Goal: Task Accomplishment & Management: Manage account settings

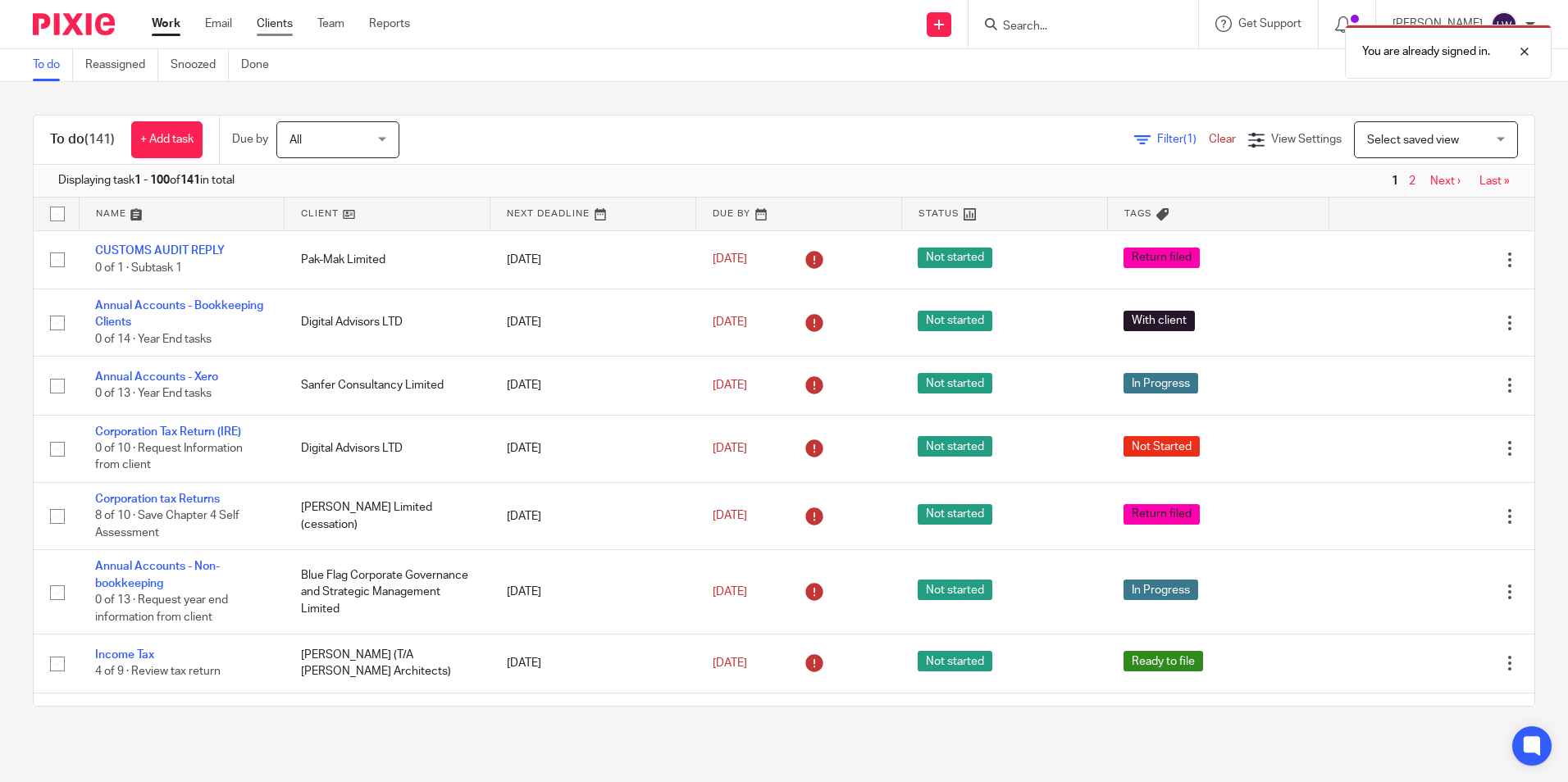
click at [281, 26] on link "Clients" at bounding box center [275, 24] width 36 height 16
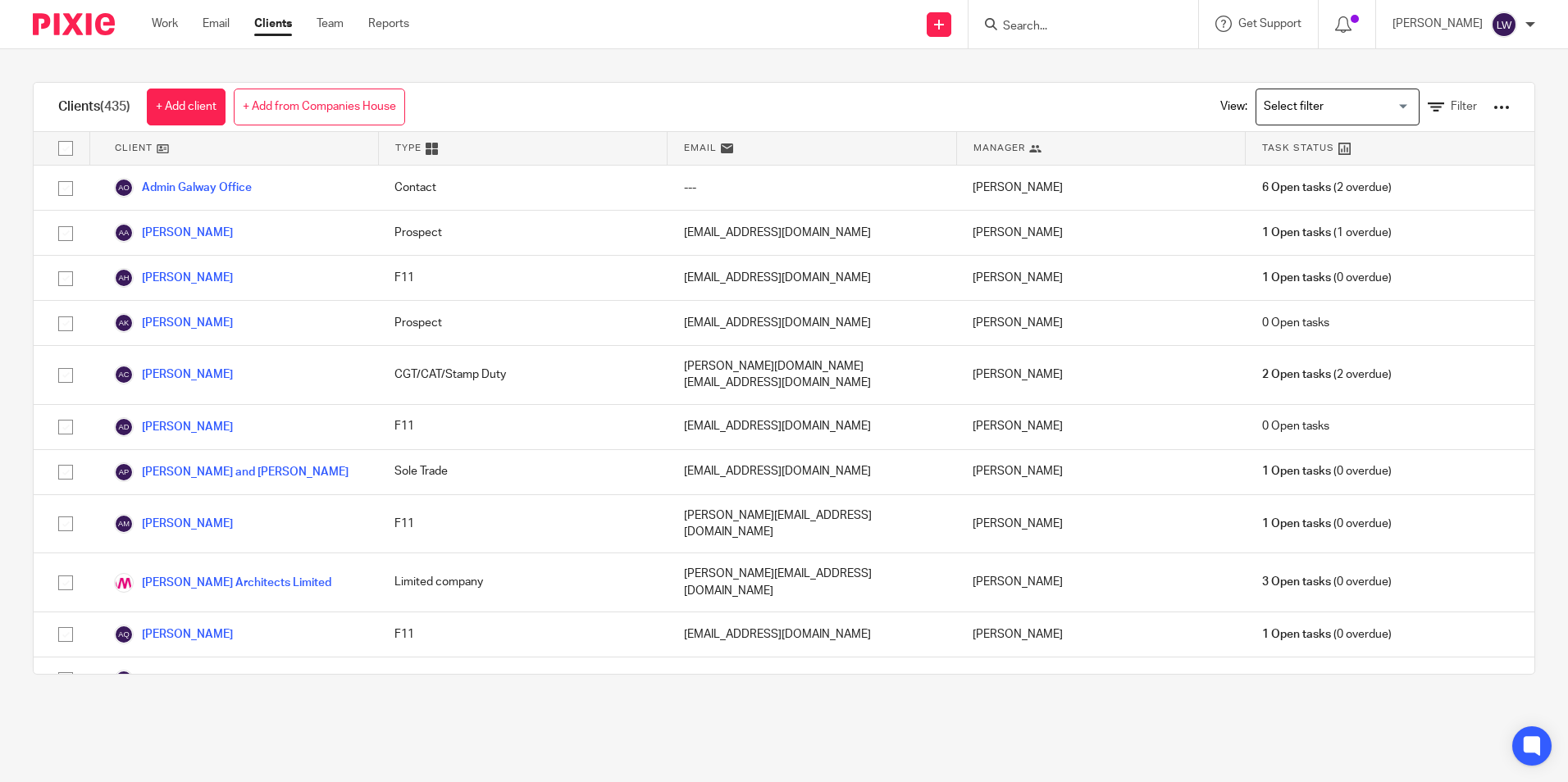
click at [1055, 30] on input "Search" at bounding box center [1074, 27] width 148 height 15
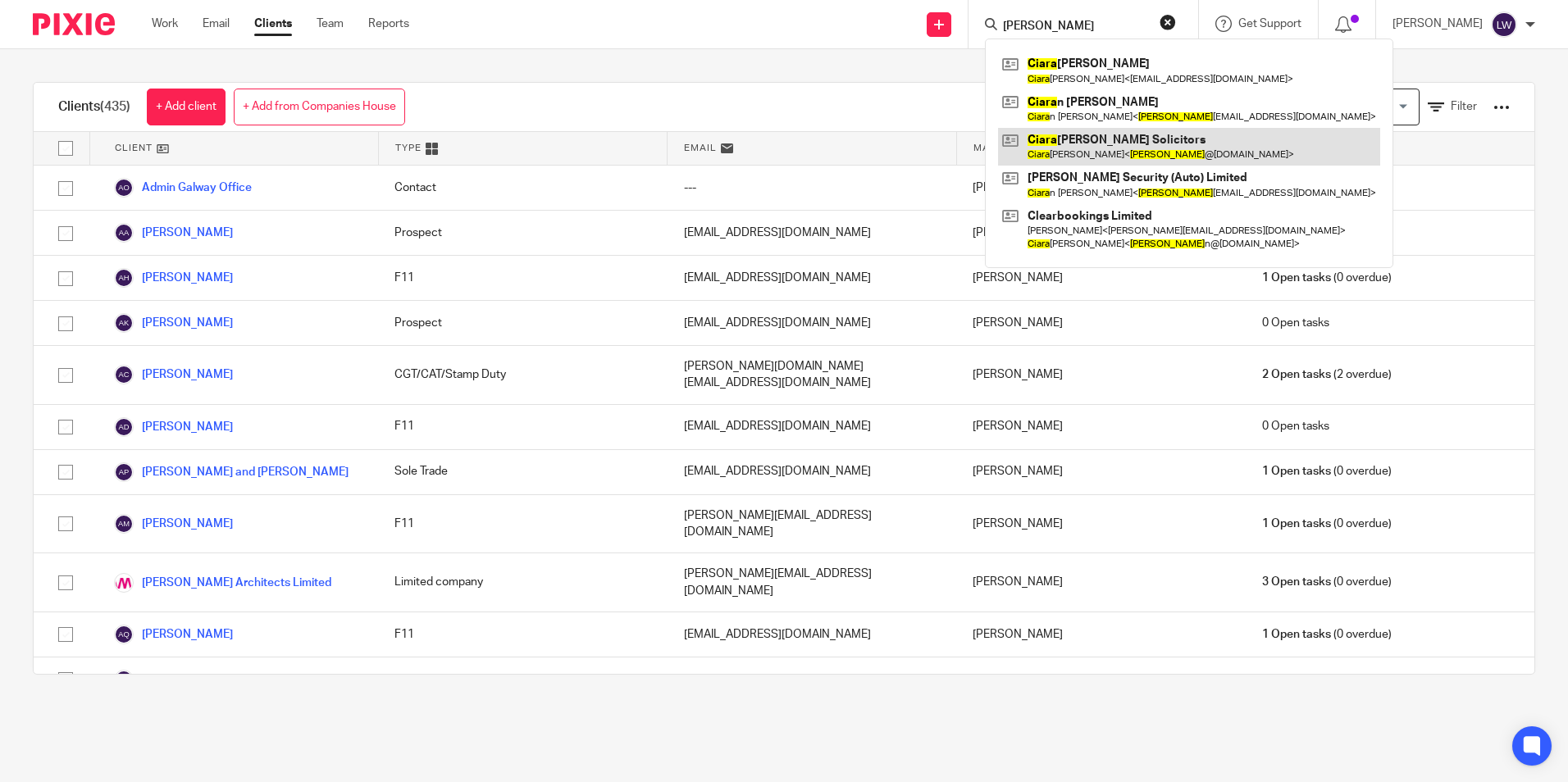
type input "[PERSON_NAME]"
click at [1113, 153] on link at bounding box center [1188, 147] width 382 height 38
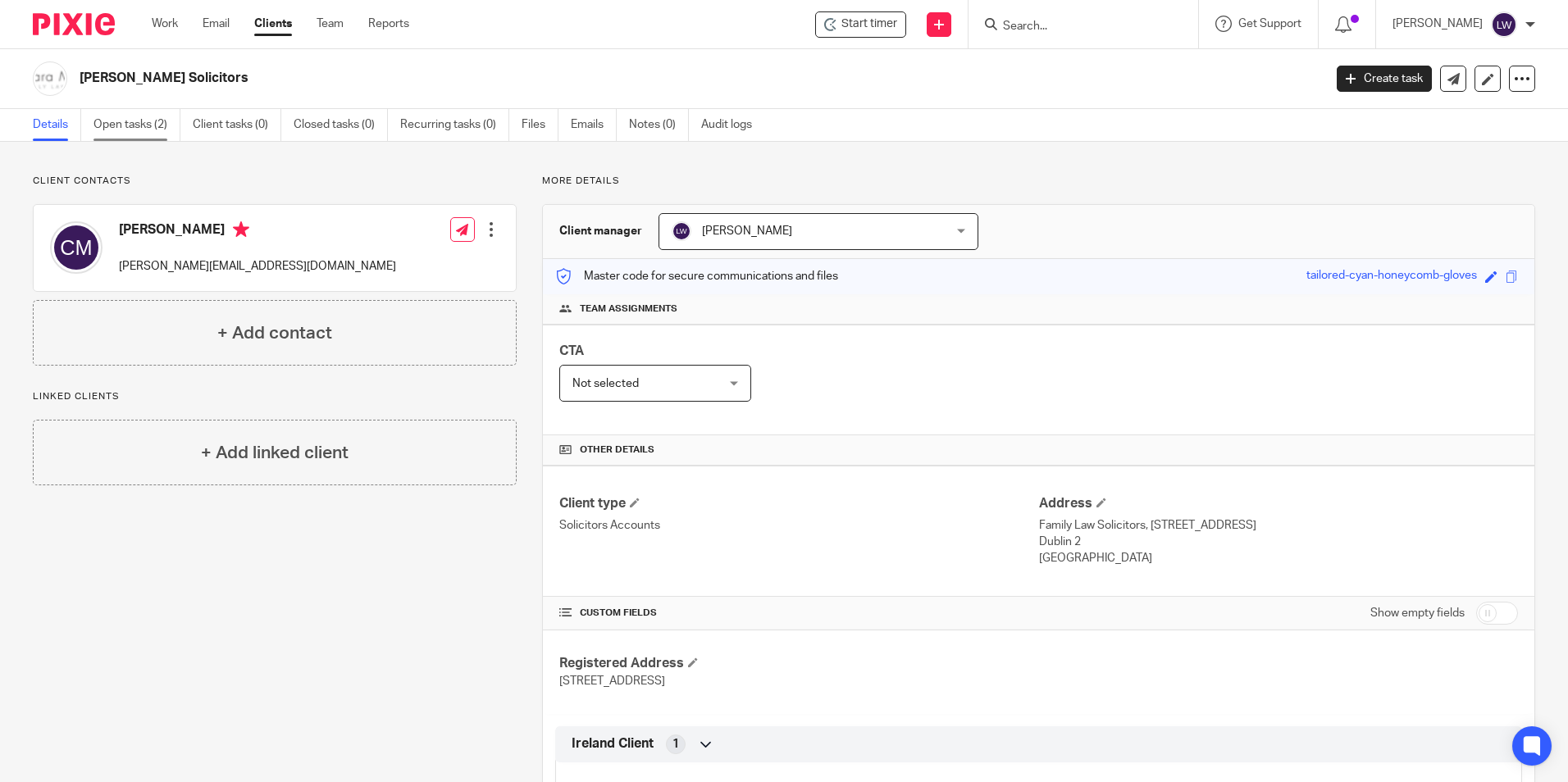
click at [146, 119] on link "Open tasks (2)" at bounding box center [136, 125] width 87 height 32
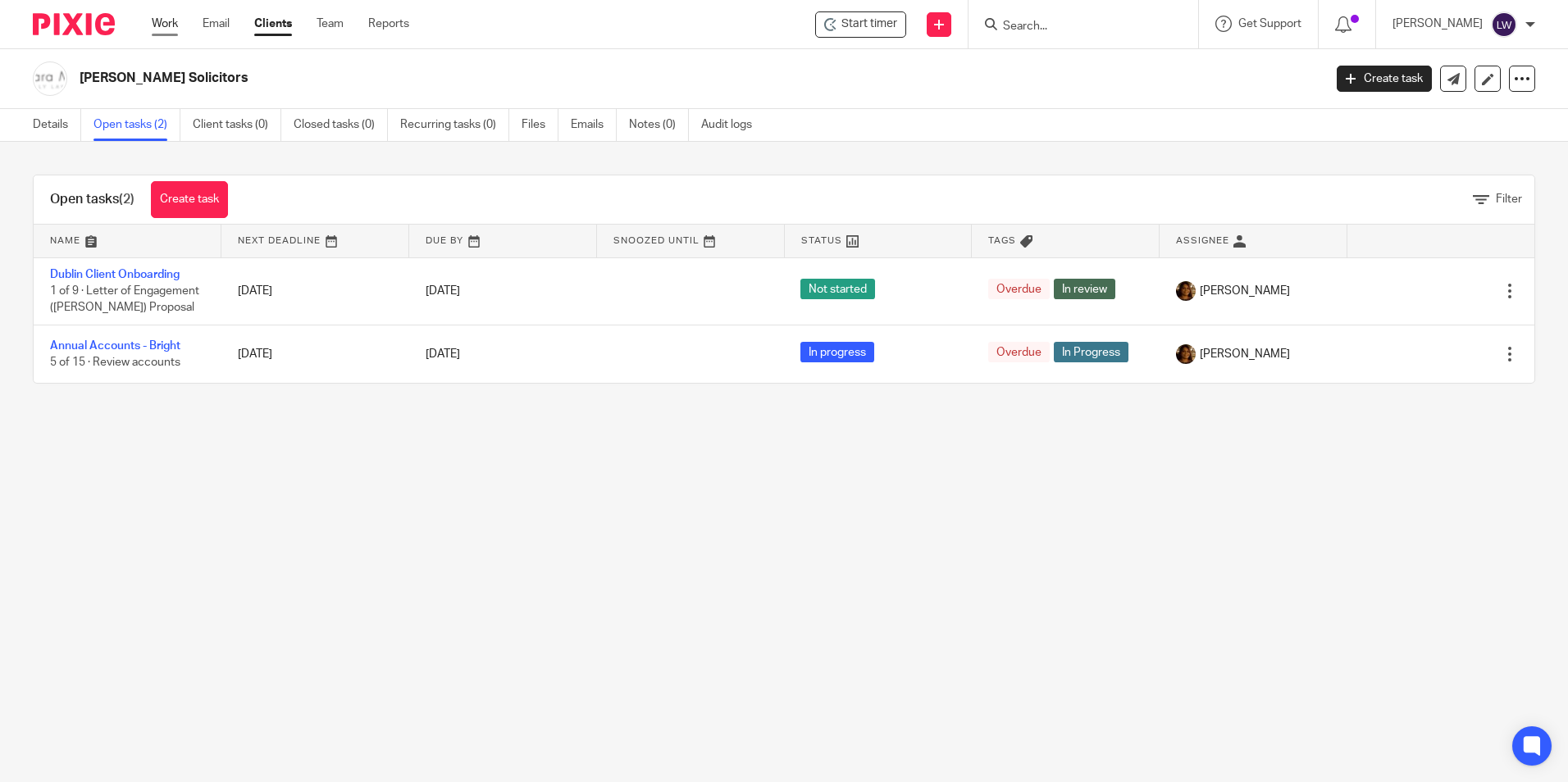
click at [162, 19] on link "Work" at bounding box center [165, 24] width 26 height 16
